Goal: Check status: Check status

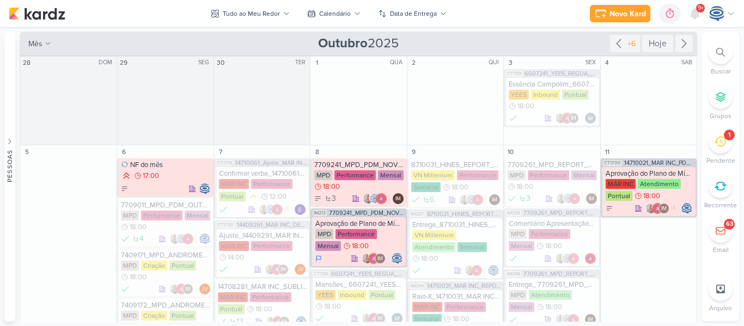
scroll to position [407, 0]
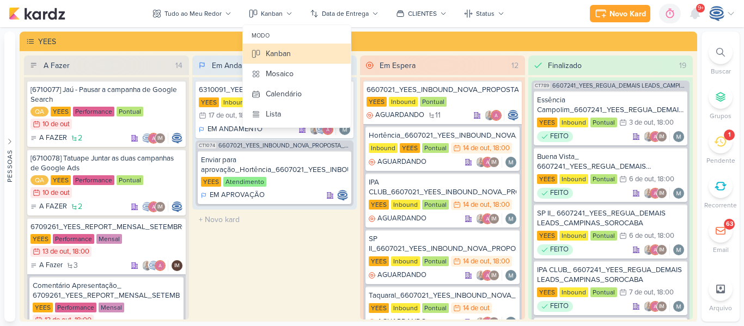
drag, startPoint x: 0, startPoint y: 0, endPoint x: 274, endPoint y: 280, distance: 392.2
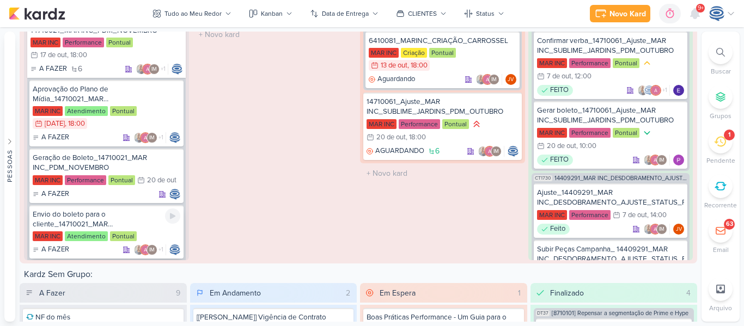
scroll to position [496, 0]
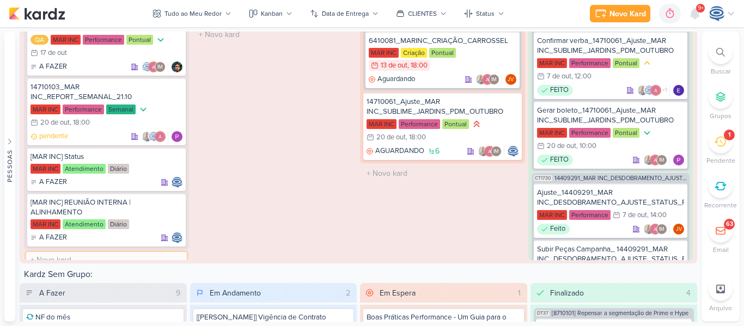
click at [127, 252] on input "text" at bounding box center [106, 260] width 161 height 16
type input "REUNIÃO COM O CLIENTE - ALINHAMENTO DE PERFORMANCE"
click at [231, 241] on div "Em Andamento 0 O título do kard deve ter menos que 100 caracteres" at bounding box center [274, 128] width 165 height 264
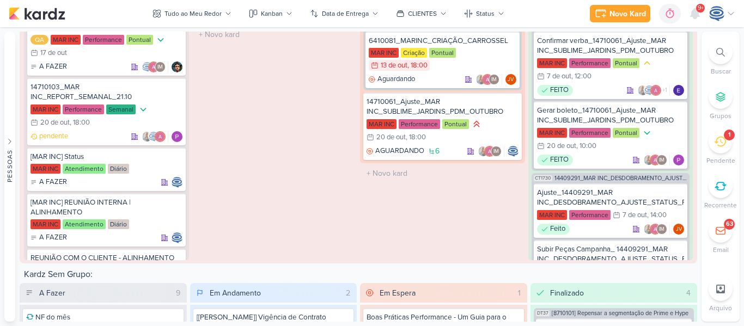
click at [206, 261] on div "MAR INC A Fazer 8 14710021_MAR INC_PDM_NOVEMBRO MAR INC Performance Pontual 17/…" at bounding box center [358, 117] width 677 height 291
click at [177, 255] on icon at bounding box center [174, 259] width 9 height 9
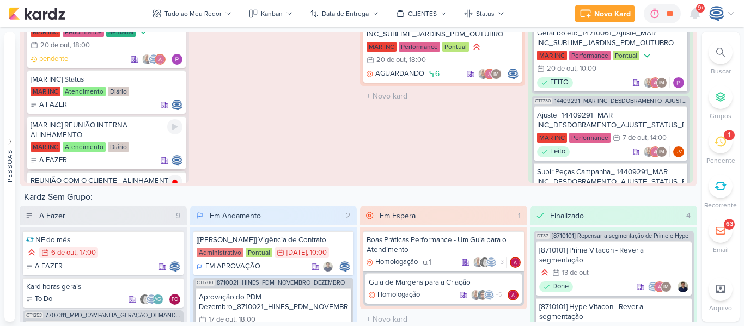
scroll to position [552, 0]
